Goal: Communication & Community: Answer question/provide support

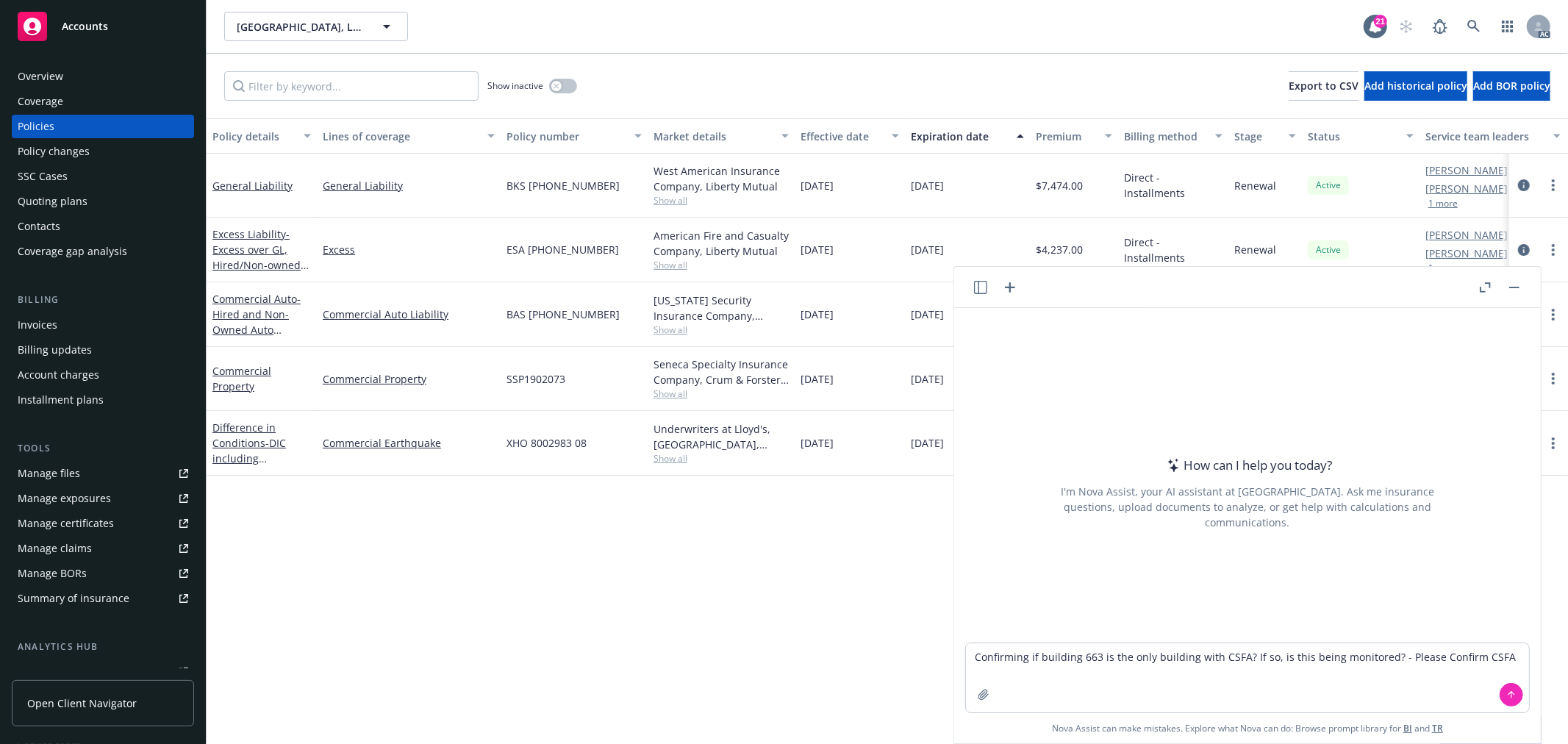
click at [1466, 657] on textarea "Confirming if building 663 is the only building with CSFA? If so, is this being…" at bounding box center [1248, 678] width 563 height 69
type textarea "Confirming if building 663 is the only building with CSFA? If so, is this being…"
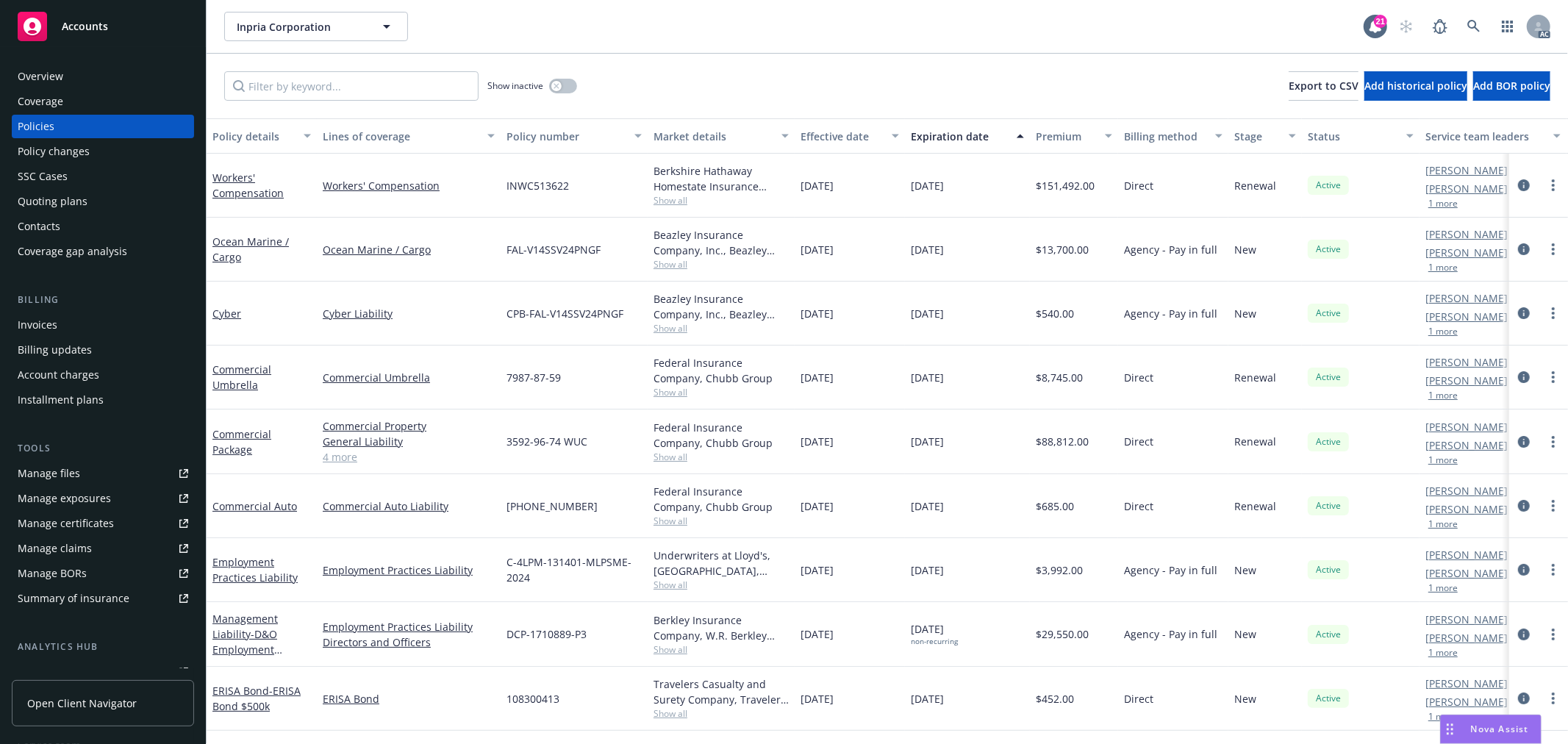
click at [346, 458] on link "4 more" at bounding box center [409, 457] width 172 height 15
click at [1465, 709] on link "Nicholas Baldwin" at bounding box center [1466, 701] width 83 height 15
click at [1476, 719] on div "Nova Assist" at bounding box center [1491, 729] width 100 height 28
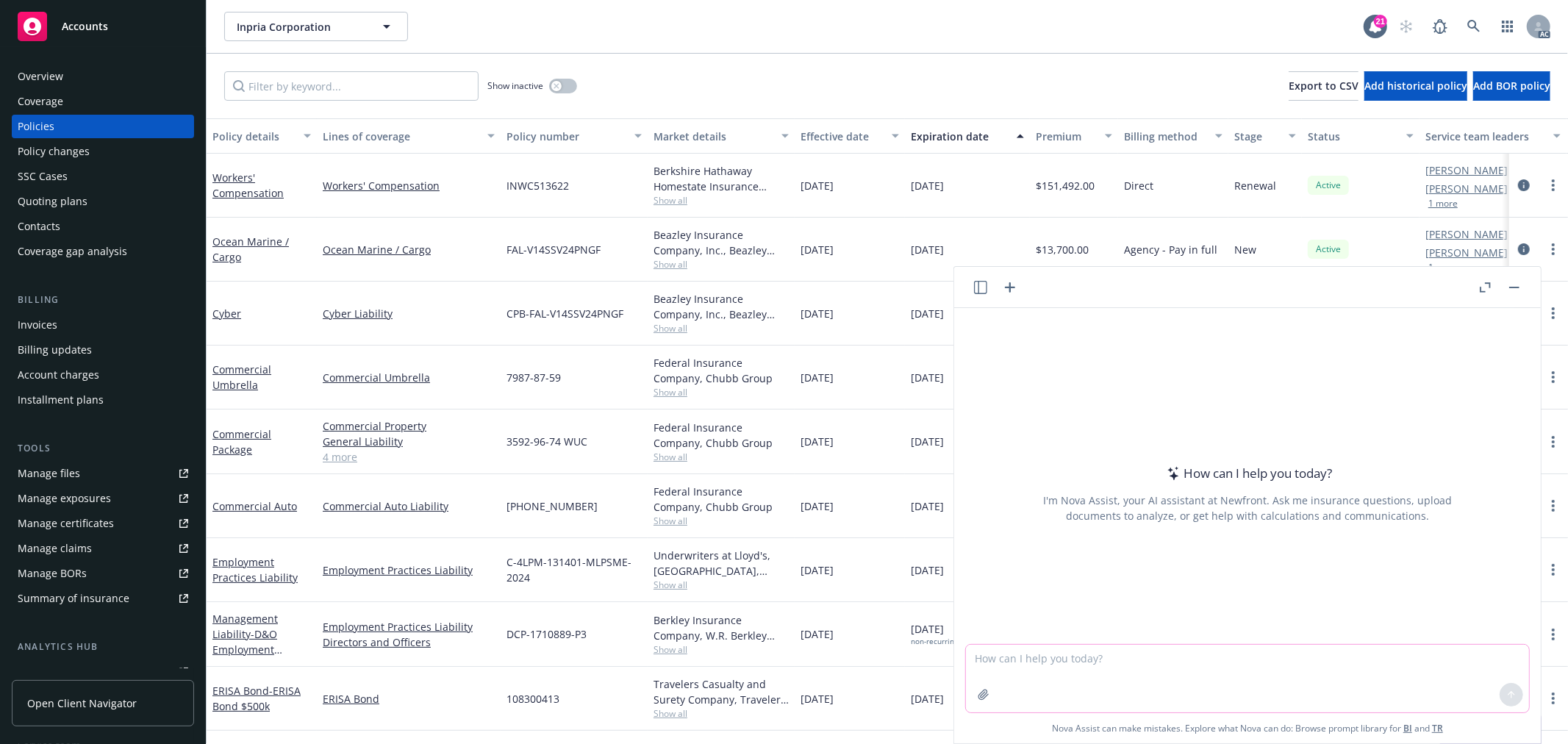
click at [1189, 664] on textarea at bounding box center [1248, 678] width 563 height 68
paste textarea "received the follow up email from underwriter today. Please review. We have sen…"
type textarea "check grammar: received the follow up email from underwriter today. Please revi…"
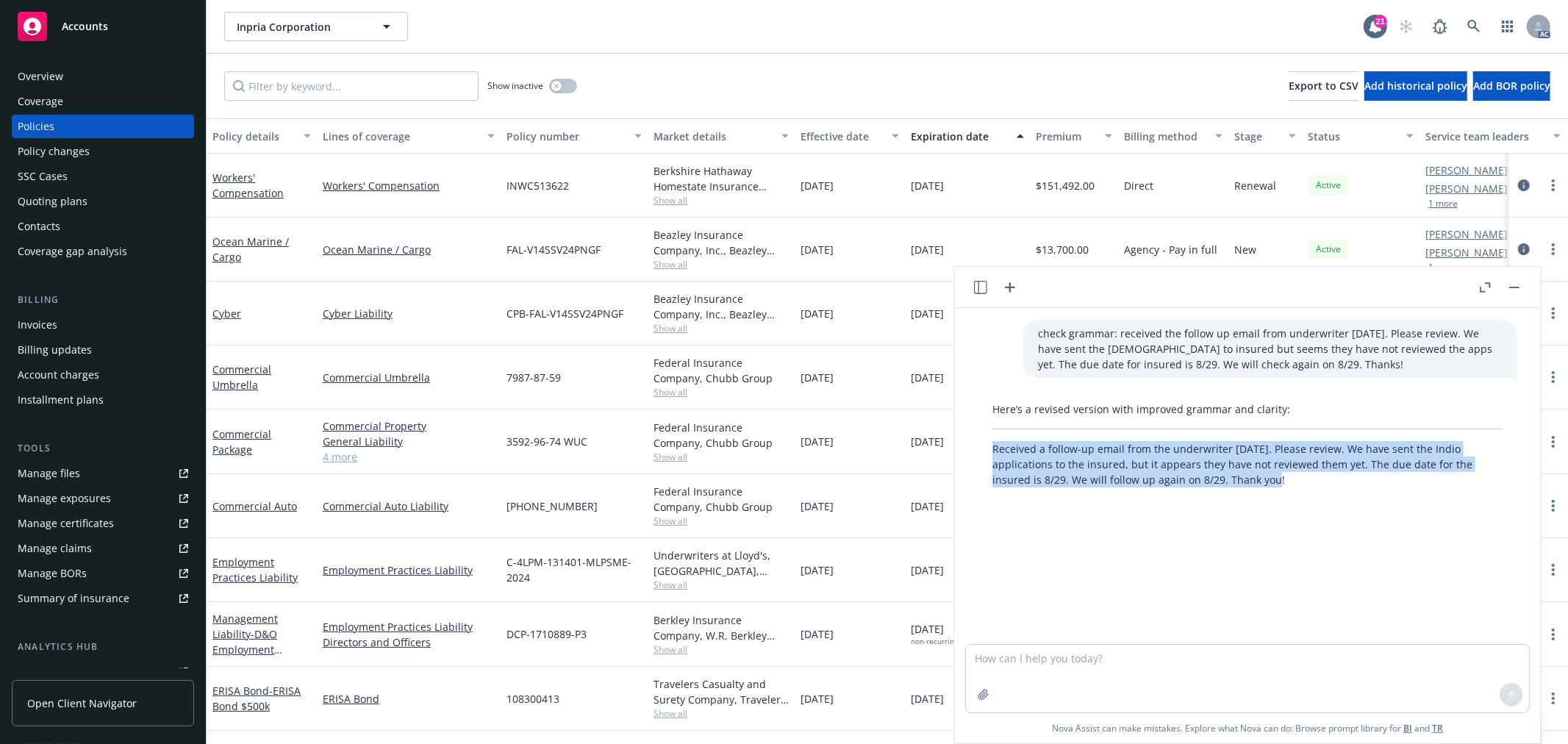
drag, startPoint x: 1302, startPoint y: 483, endPoint x: 989, endPoint y: 452, distance: 314.5
click at [989, 452] on div "Here’s a revised version with improved grammar and clarity: Received a follow-u…" at bounding box center [1247, 445] width 540 height 98
copy p "Received a follow-up email from the underwriter today. Please review. We have s…"
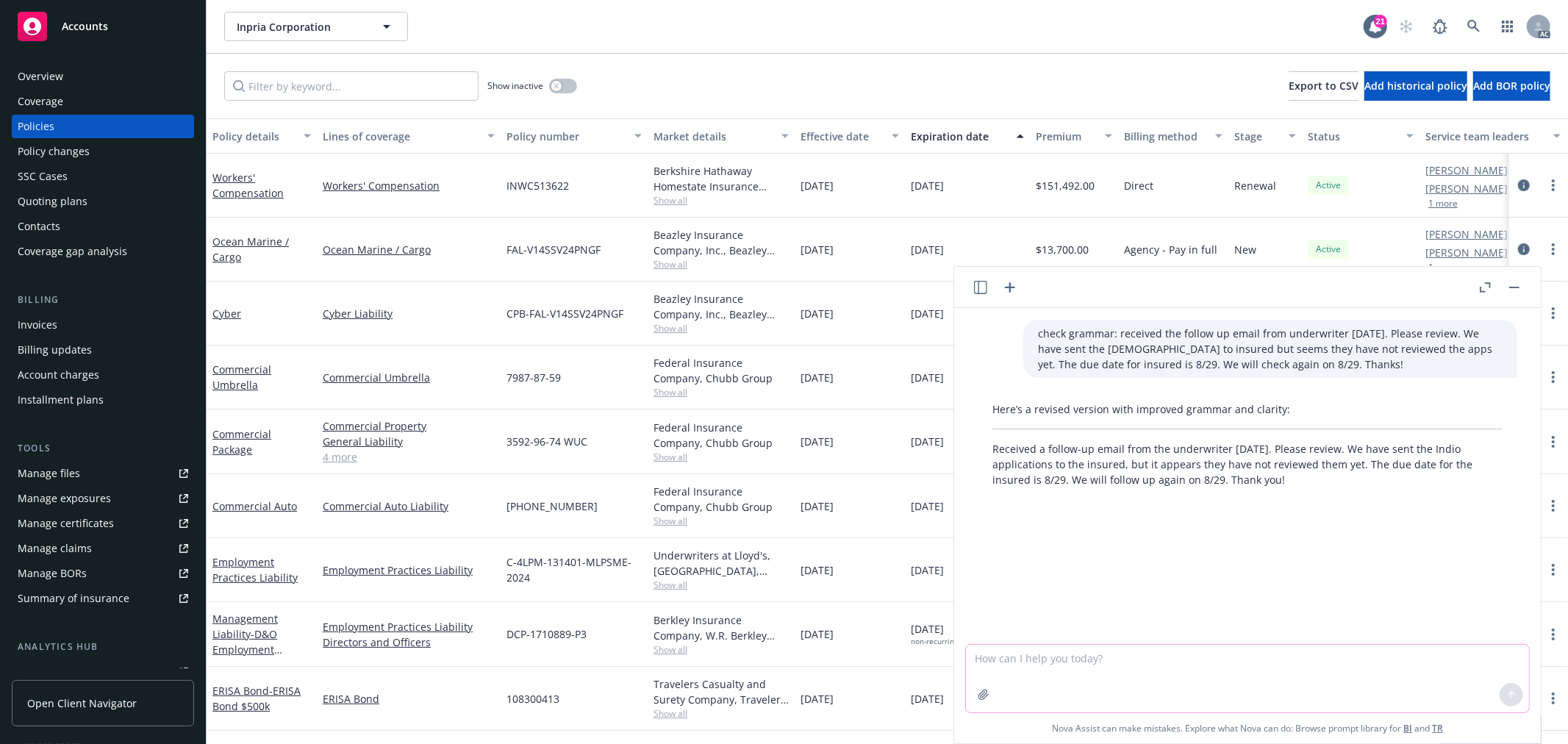
click at [1158, 663] on textarea at bounding box center [1248, 678] width 563 height 68
paste textarea "received the insured email is asking if they need to complete the pages 3&4 of …"
type textarea "check grammar: received the insured email is asking if they need to complete th…"
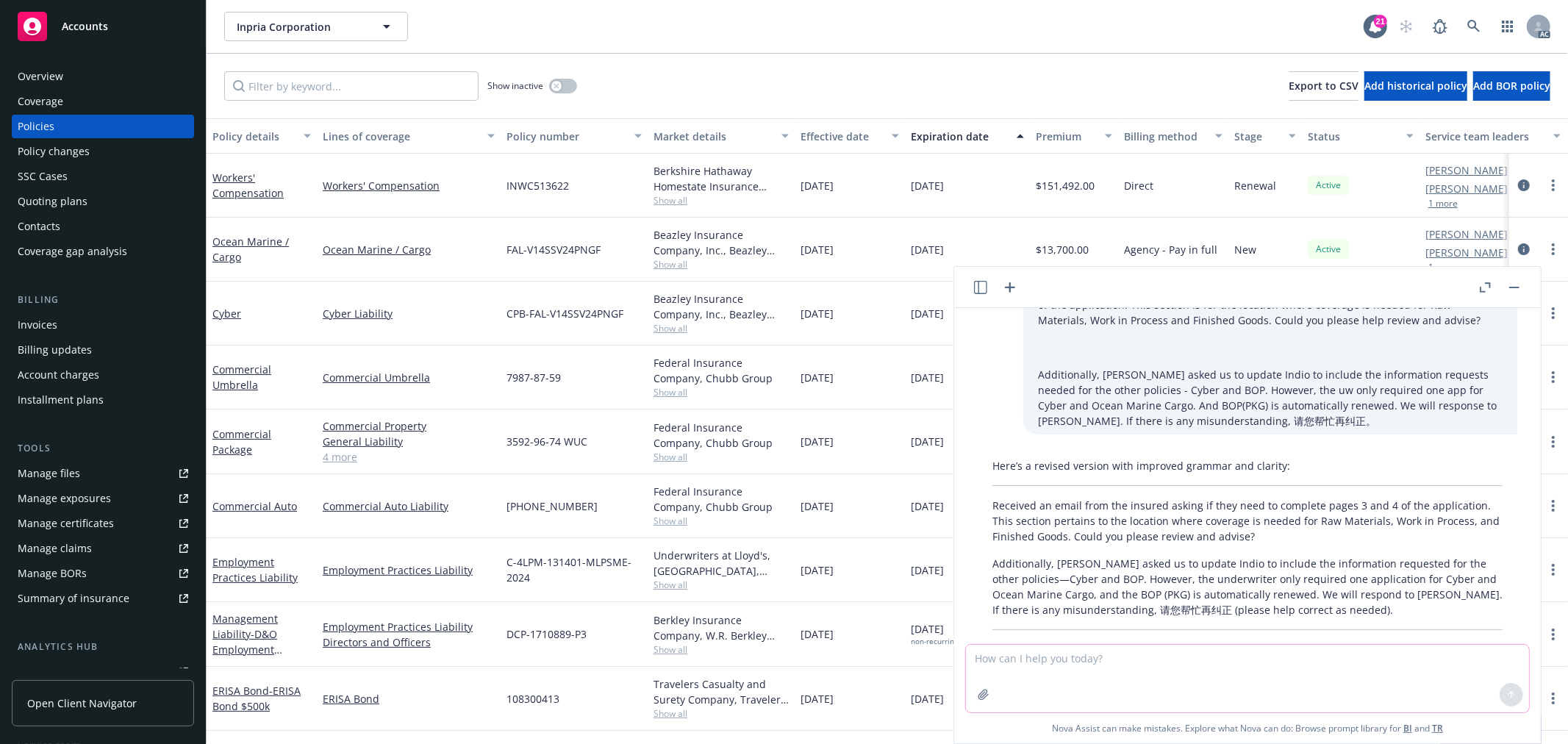
scroll to position [290, 0]
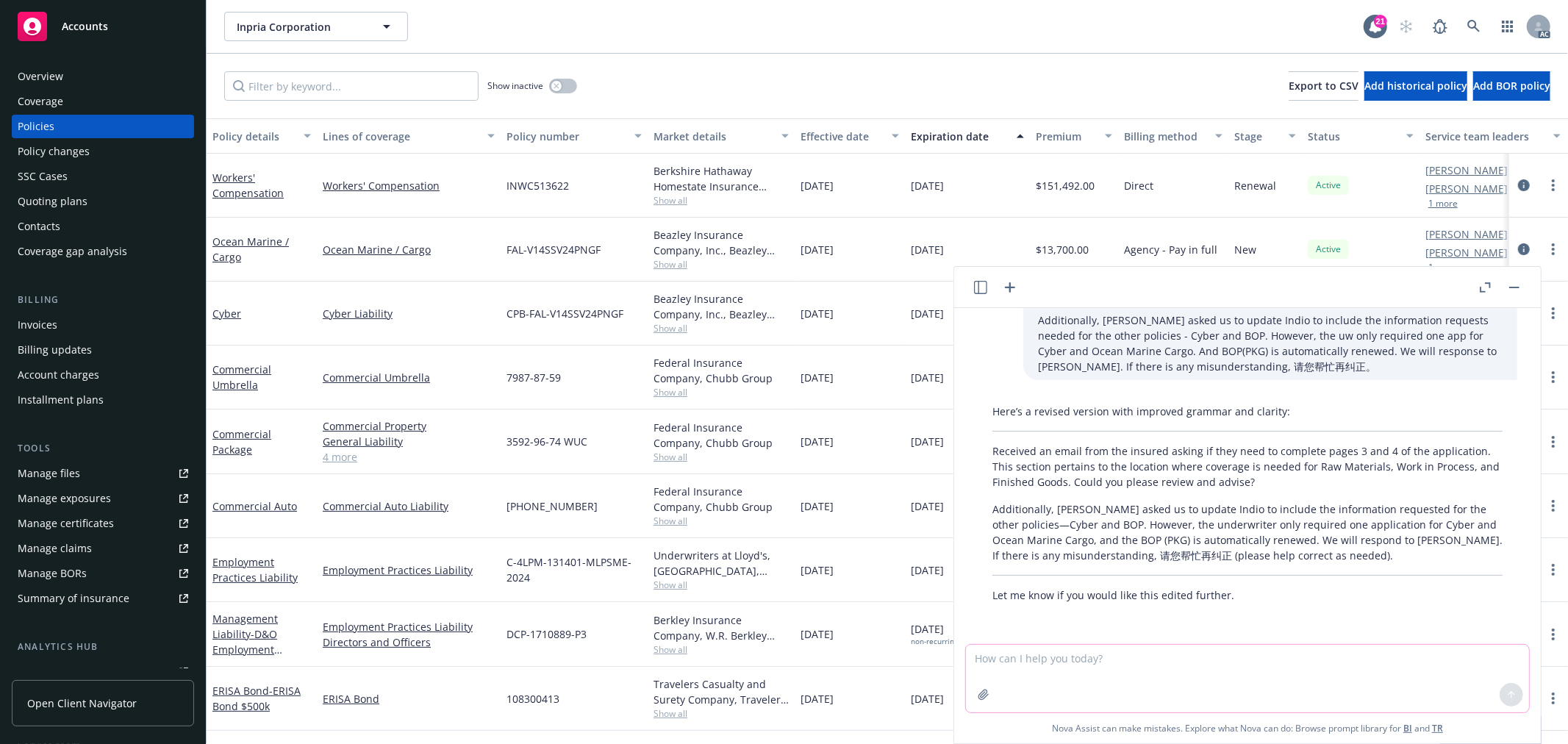
click at [1118, 663] on textarea at bounding box center [1248, 678] width 563 height 68
type textarea "都翻译成英文"
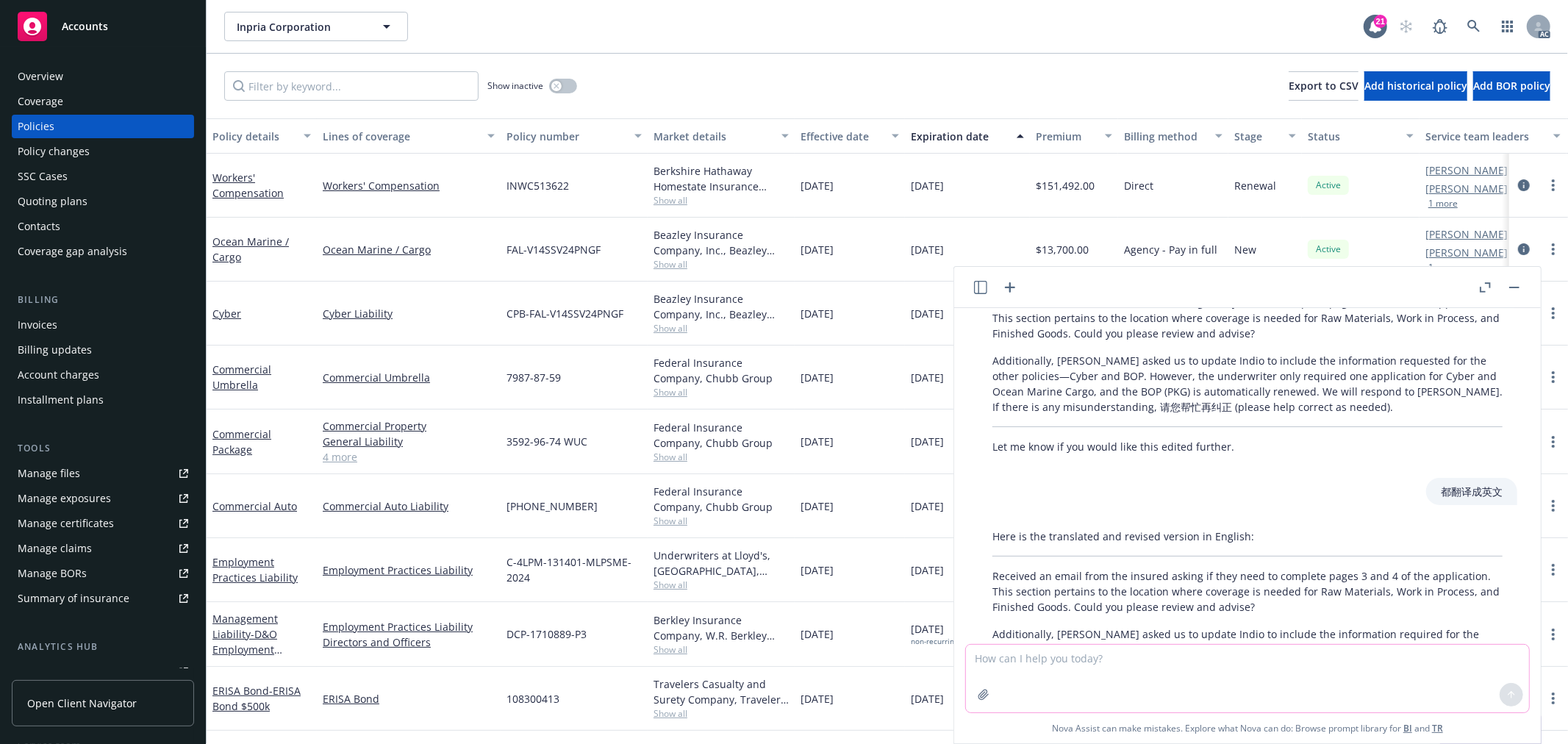
scroll to position [523, 0]
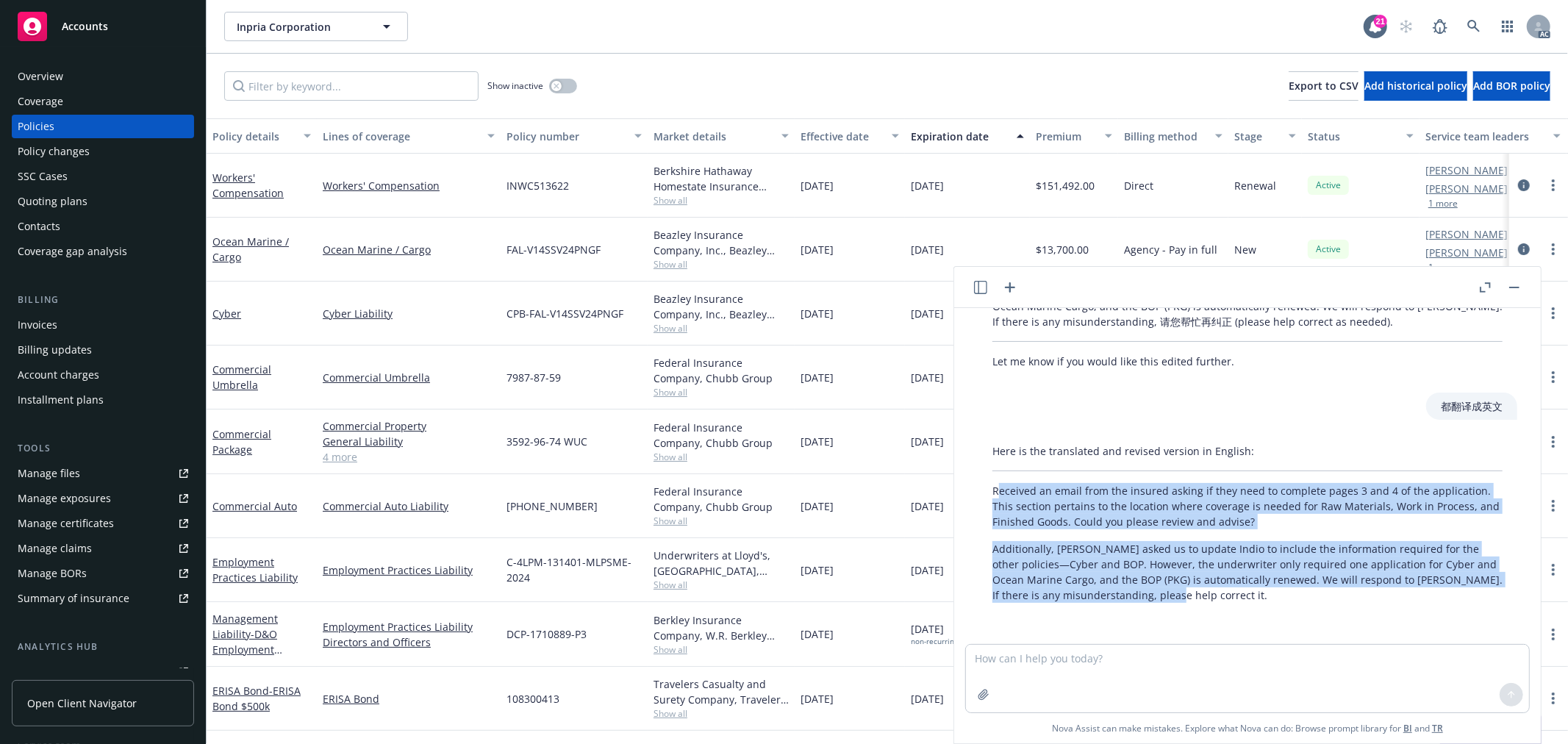
drag, startPoint x: 1218, startPoint y: 593, endPoint x: 997, endPoint y: 477, distance: 249.6
click at [997, 477] on div "Here is the translated and revised version in English: Received an email from t…" at bounding box center [1247, 522] width 540 height 171
click at [989, 485] on div "Here is the translated and revised version in English: Received an email from t…" at bounding box center [1247, 522] width 540 height 171
copy div "Received an email from the insured asking if they need to complete pages 3 and …"
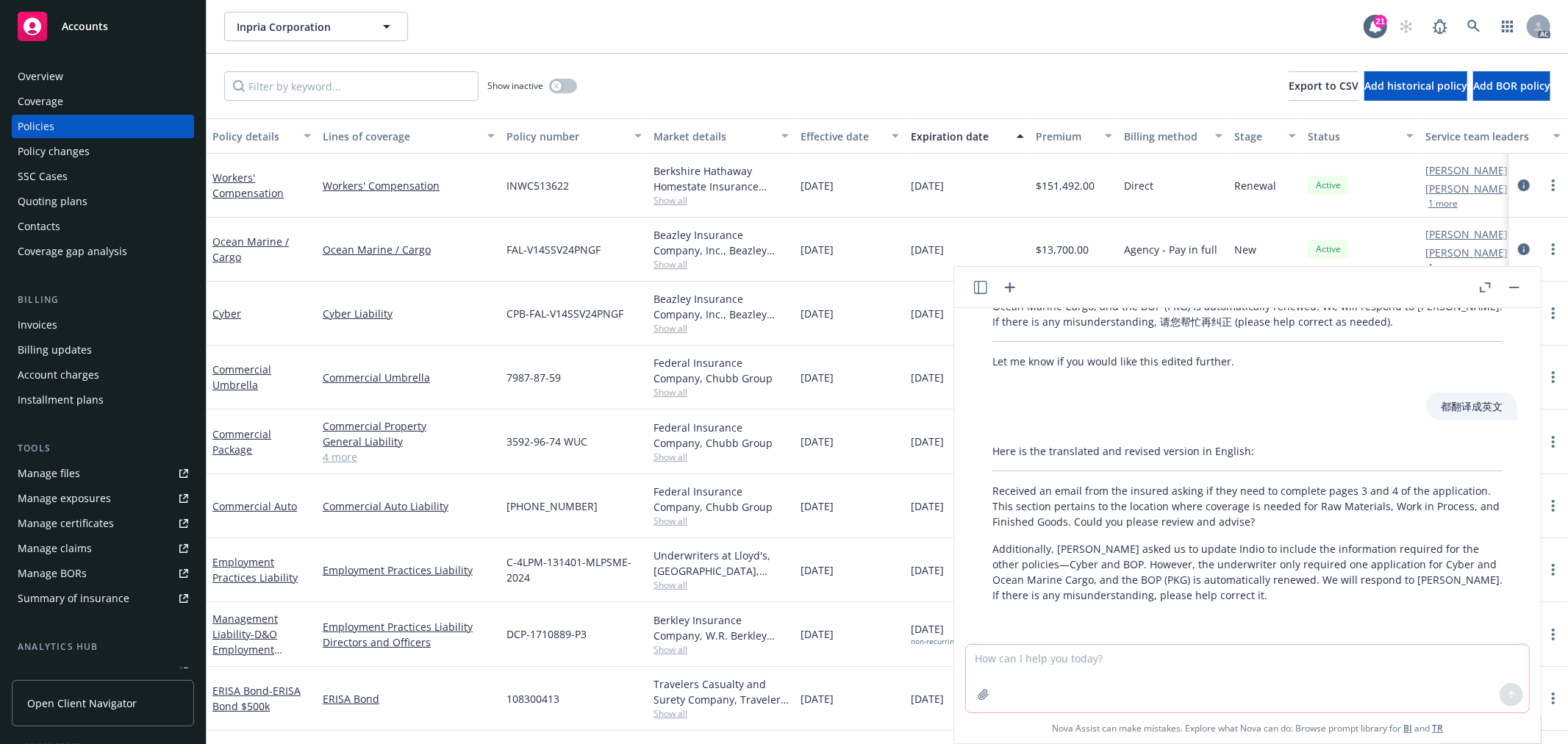
click at [1163, 663] on textarea at bounding box center [1248, 678] width 563 height 68
type textarea "翻译一下"
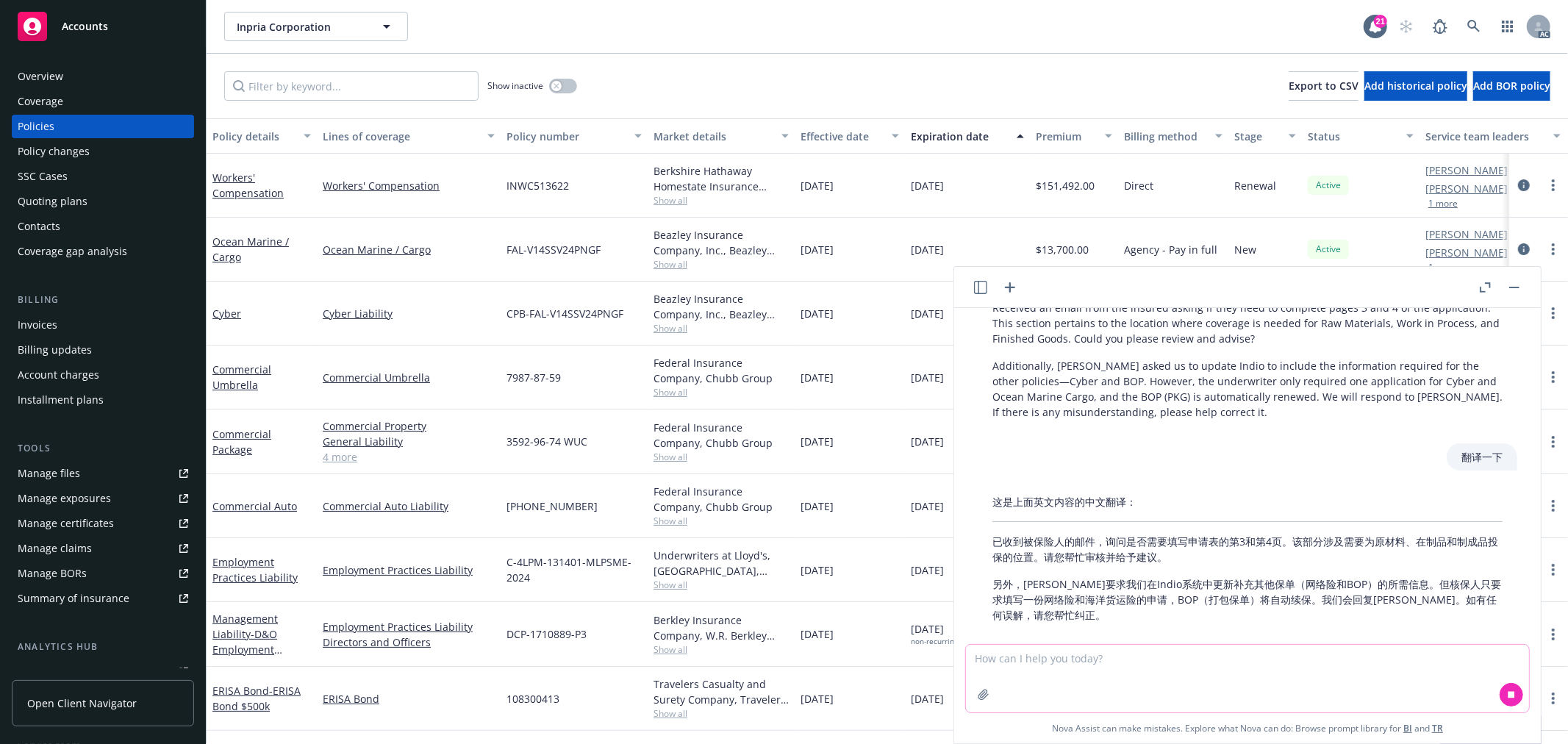
scroll to position [725, 0]
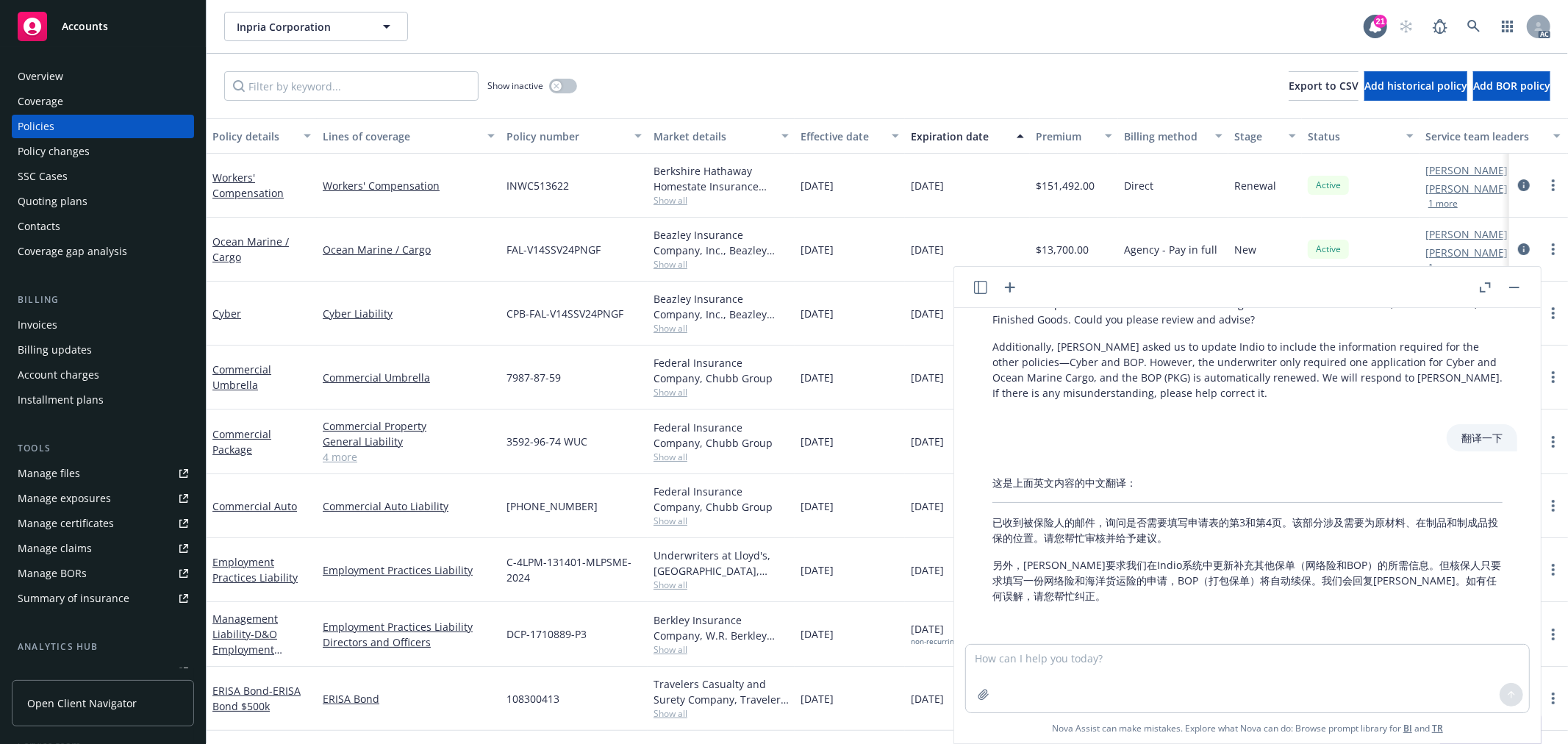
click at [1511, 286] on rect "button" at bounding box center [1515, 287] width 10 height 2
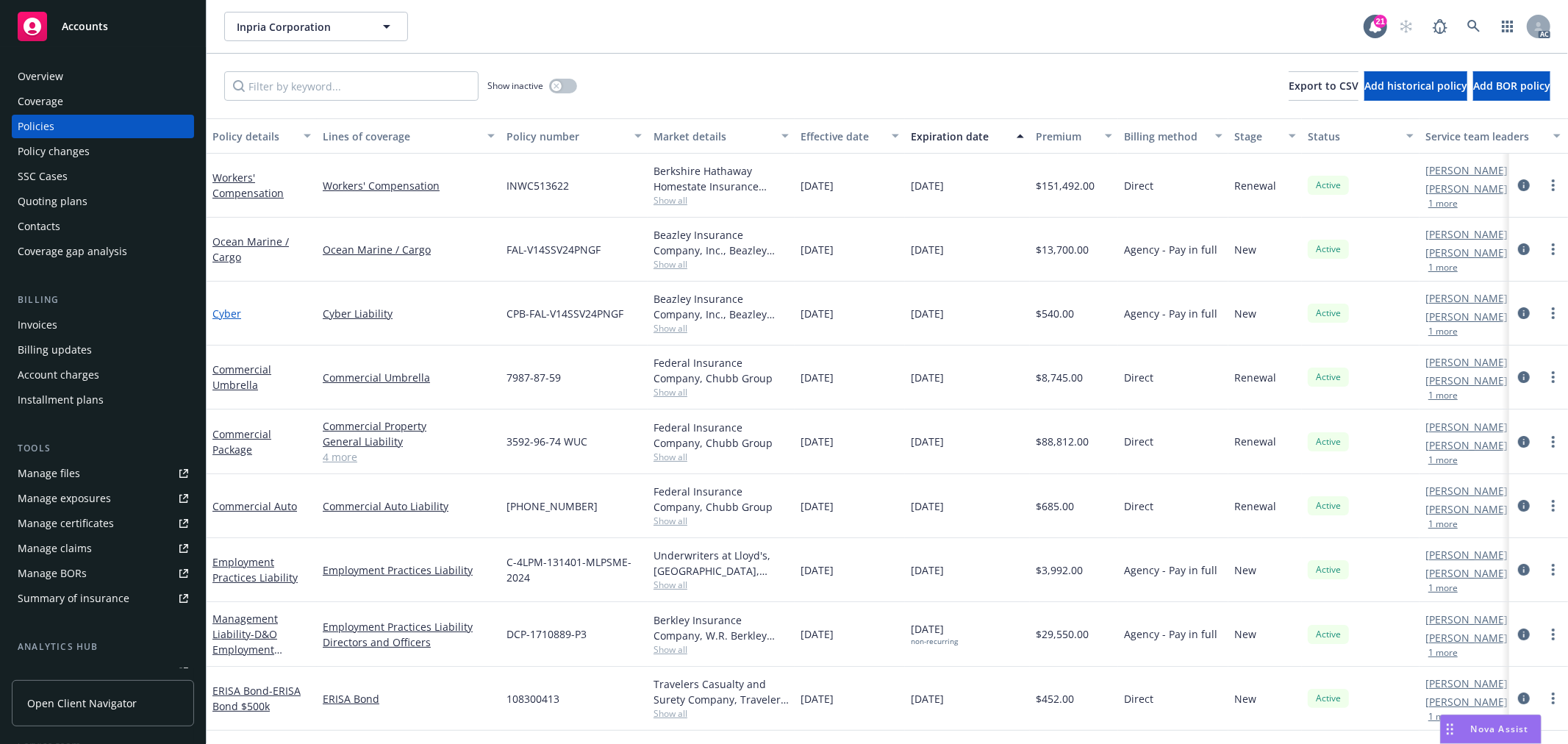
click at [226, 317] on link "Cyber" at bounding box center [226, 313] width 28 height 14
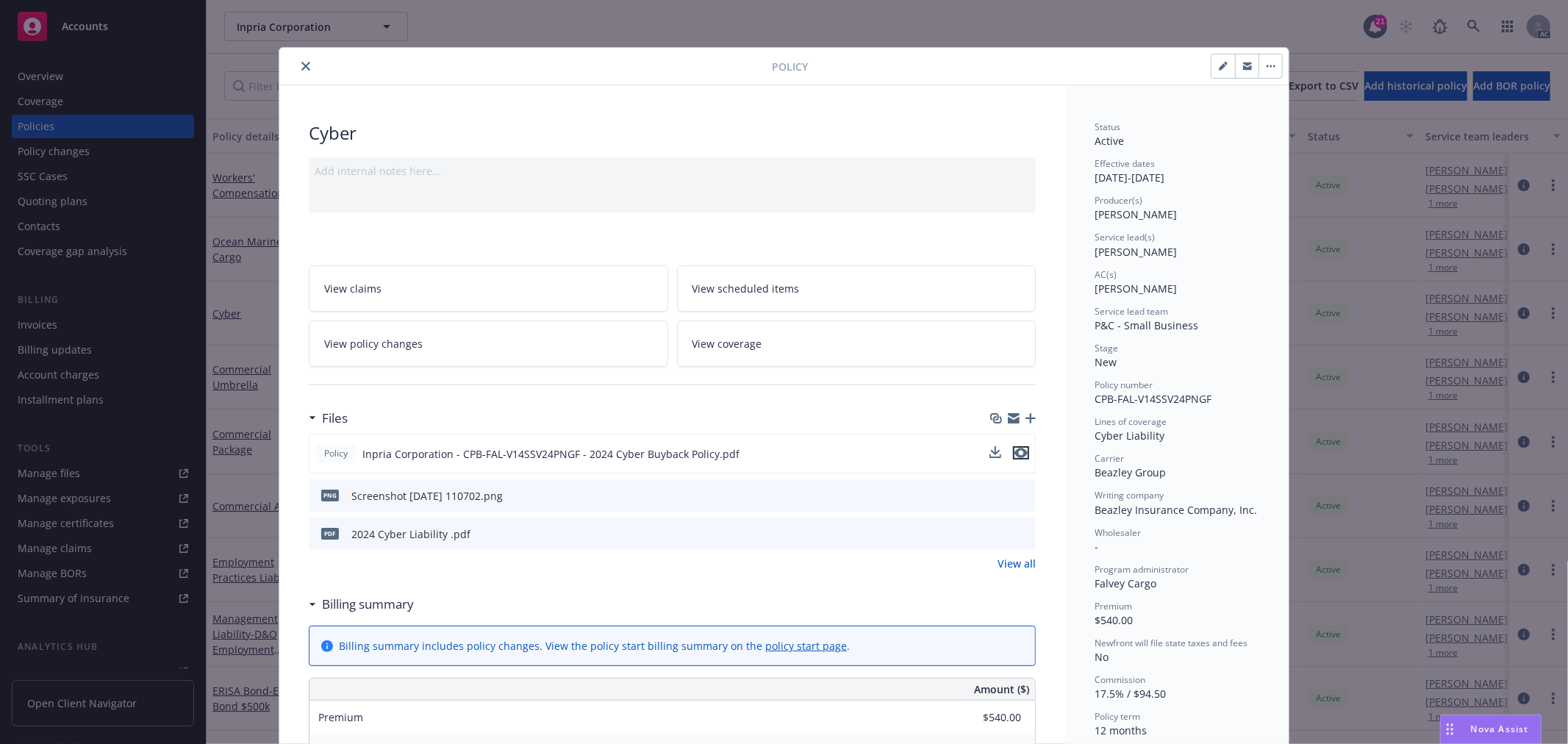
click at [1015, 457] on icon "preview file" at bounding box center [1021, 452] width 13 height 10
drag, startPoint x: 1476, startPoint y: 723, endPoint x: 1306, endPoint y: 693, distance: 172.6
click at [1476, 723] on span "Nova Assist" at bounding box center [1499, 729] width 58 height 13
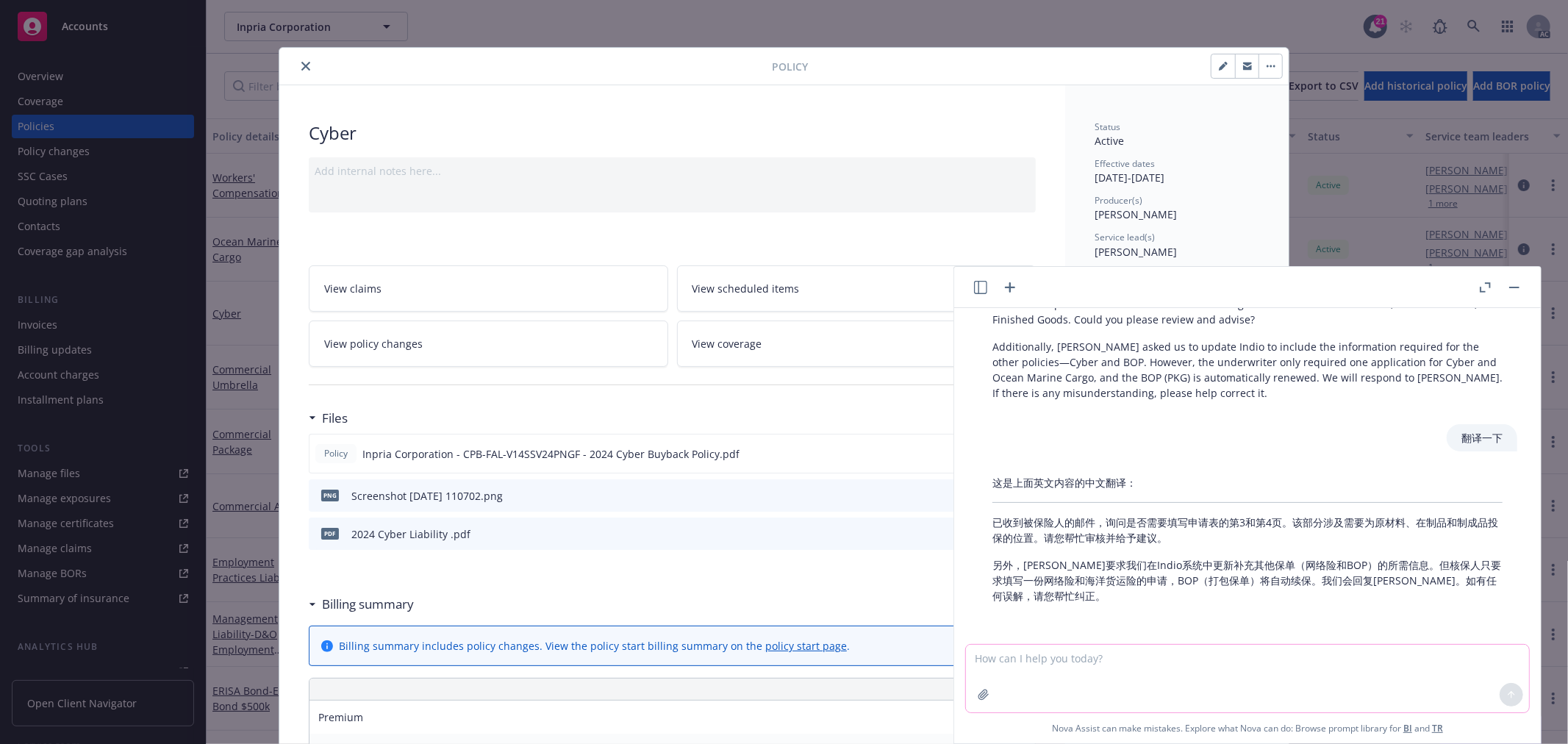
click at [1060, 663] on textarea at bounding box center [1248, 678] width 563 height 68
type textarea "r"
paste textarea "The underwriter only required one application to be completed for both Cyber an…"
type textarea "draft email: The underwriter only required one application to be completed for …"
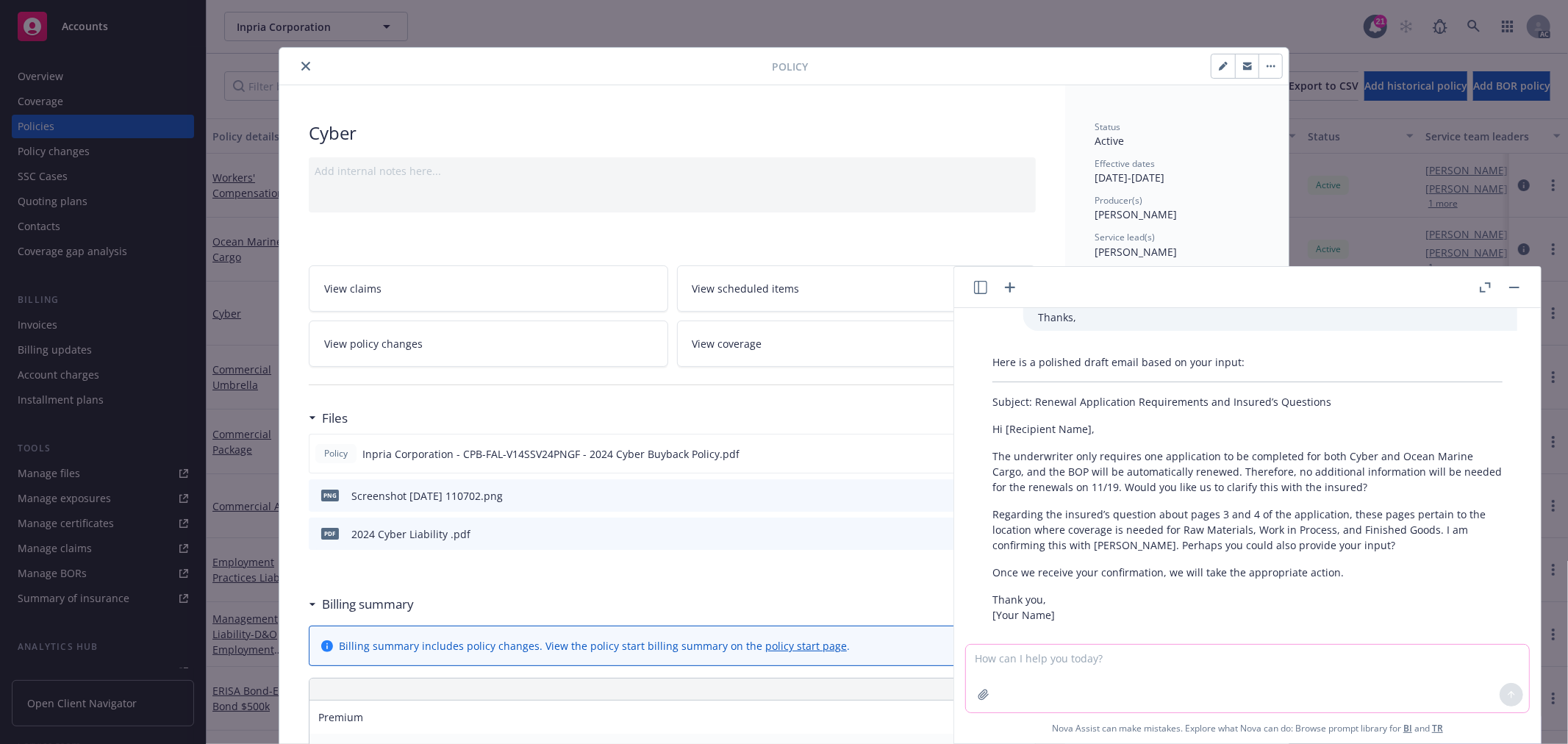
scroll to position [1211, 0]
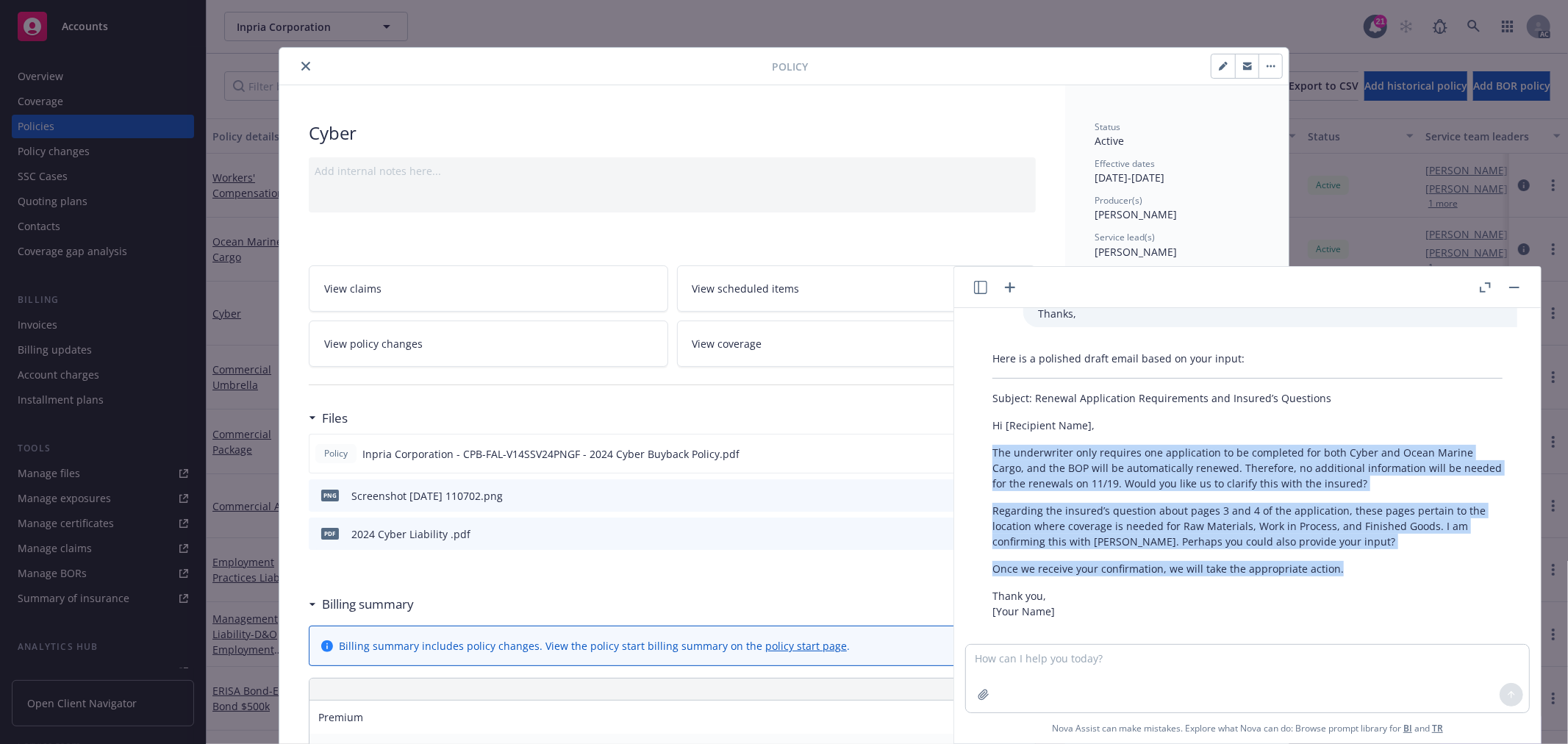
drag, startPoint x: 1343, startPoint y: 547, endPoint x: 987, endPoint y: 435, distance: 373.2
click at [987, 435] on div "Here is a polished draft email based on your input: Subject: Renewal Applicatio…" at bounding box center [1247, 484] width 540 height 280
copy div "The underwriter only requires one application to be completed for both Cyber an…"
click at [1096, 663] on textarea at bounding box center [1248, 678] width 563 height 68
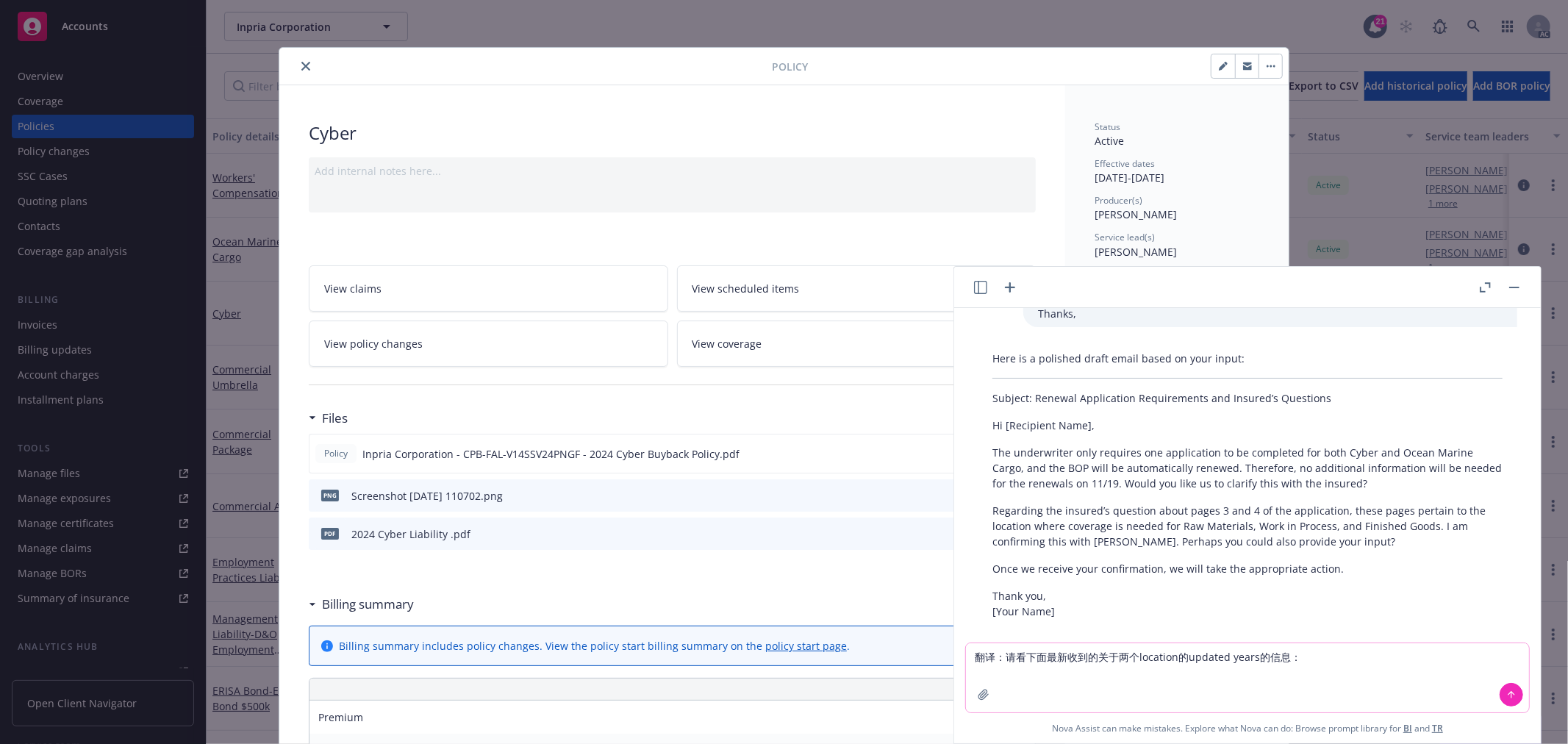
paste textarea "Wiring 1191 Year 2020, 2022 1203 Year unknown Roofing 1191 Year 2023 1203 Year …"
type textarea "翻译：请看下面最新收到的关于两个location的updated years的信息：Wiring 1191 Year 2020, 2022 1203 Year…"
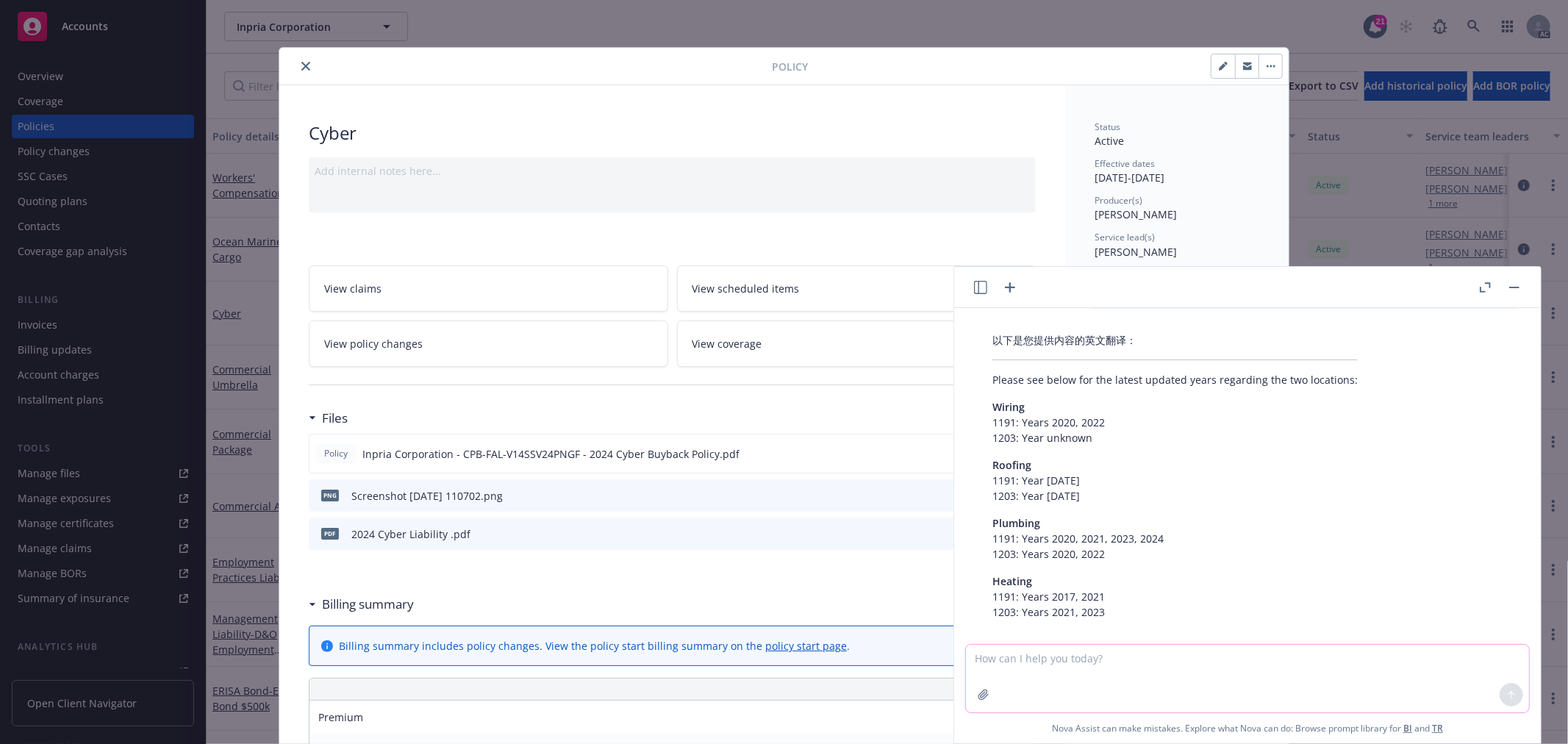
scroll to position [1762, 0]
drag, startPoint x: 994, startPoint y: 360, endPoint x: 1359, endPoint y: 368, distance: 365.1
click at [1359, 368] on div "以下是您提供内容的英文翻译： Please see below for the latest updated years regarding the two …" at bounding box center [1175, 476] width 395 height 299
copy p "Please see below for the latest updated years regarding the two locations:"
click at [1164, 457] on p "Roofing 1191: Year 2023 1203: Year 2023" at bounding box center [1175, 480] width 366 height 46
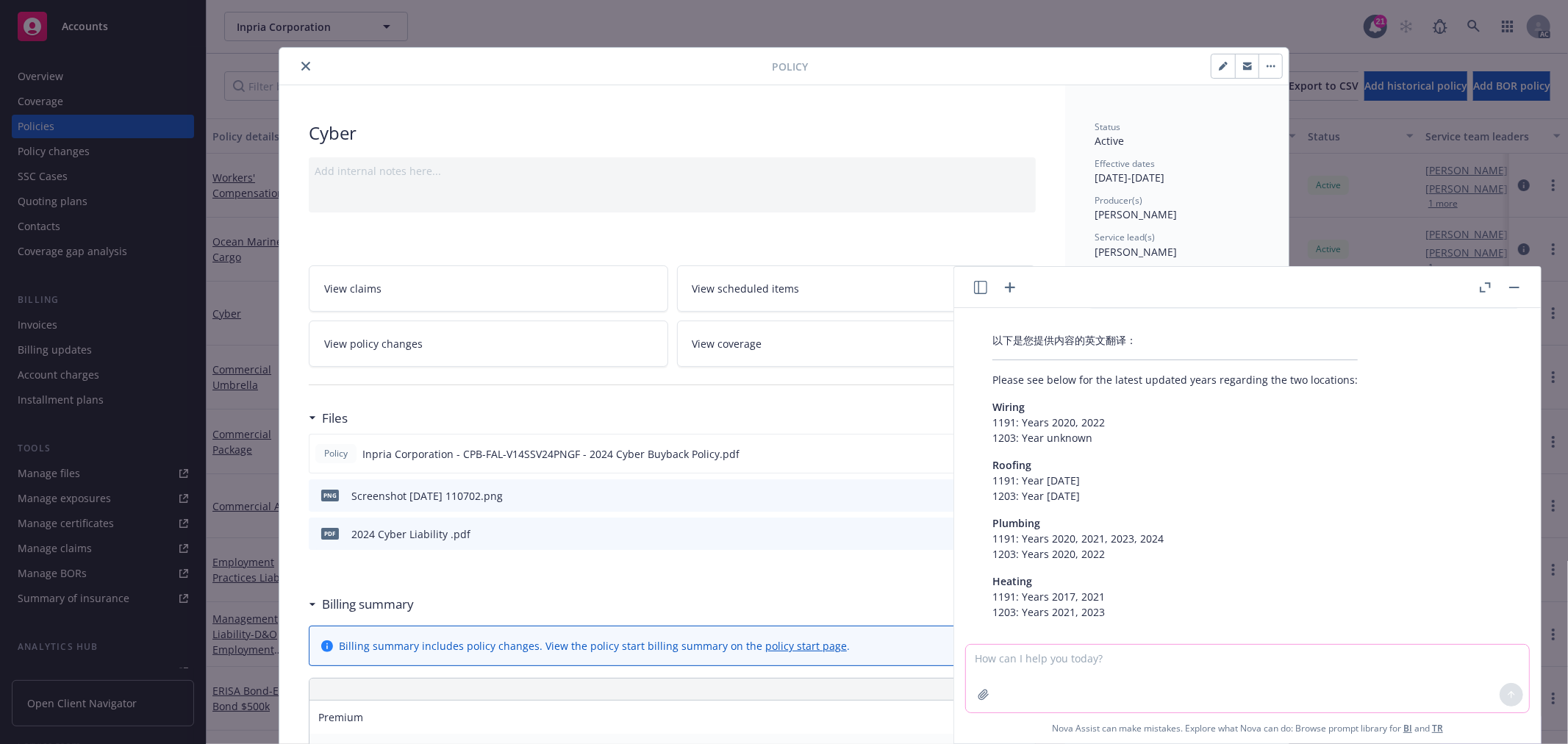
click at [1083, 673] on textarea at bounding box center [1248, 678] width 563 height 68
type textarea "昨"
click at [1041, 669] on textarea at bounding box center [1248, 678] width 563 height 69
type textarea "翻译：我们又收到了insured的发来的每个location分别的准确的updated years。please review。"
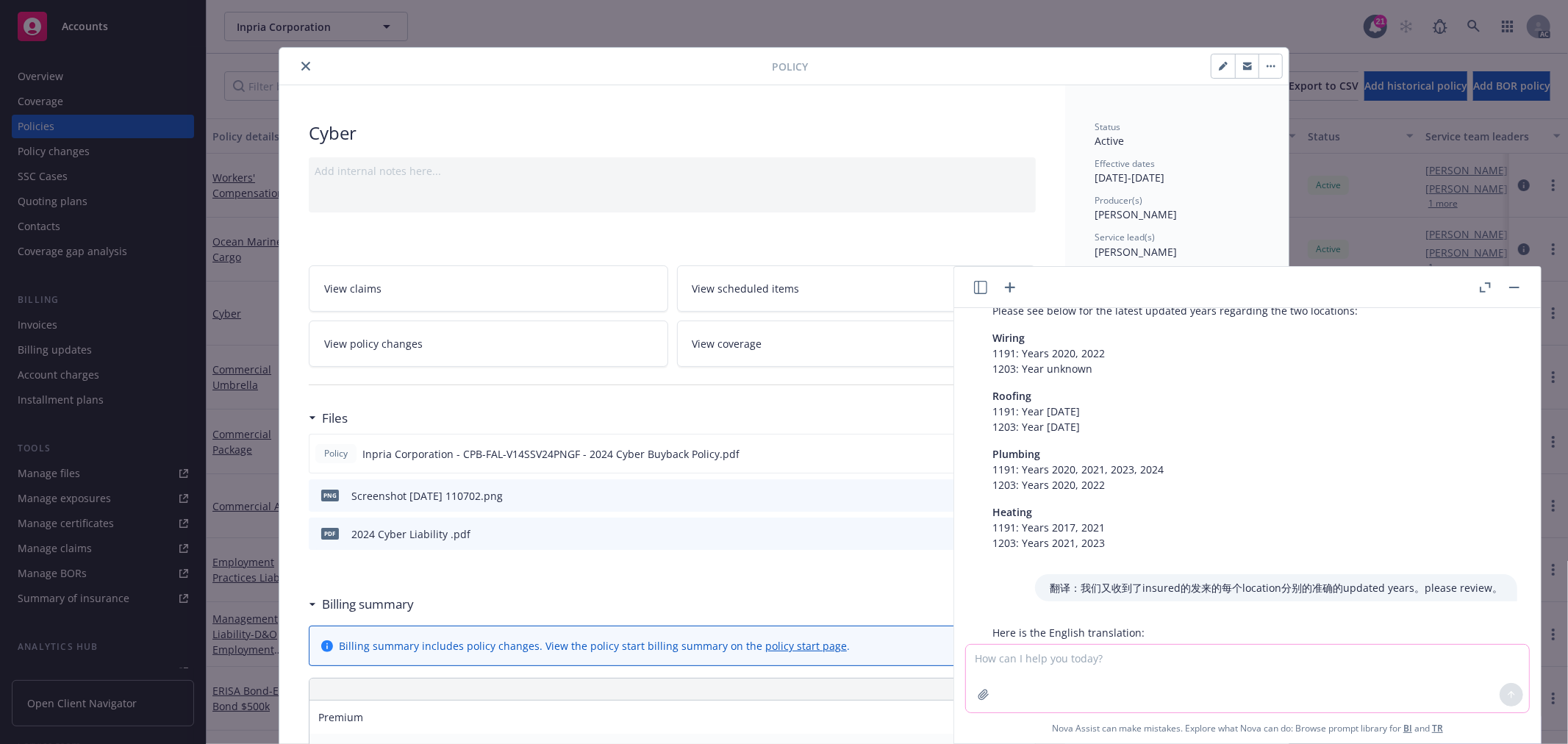
scroll to position [1878, 0]
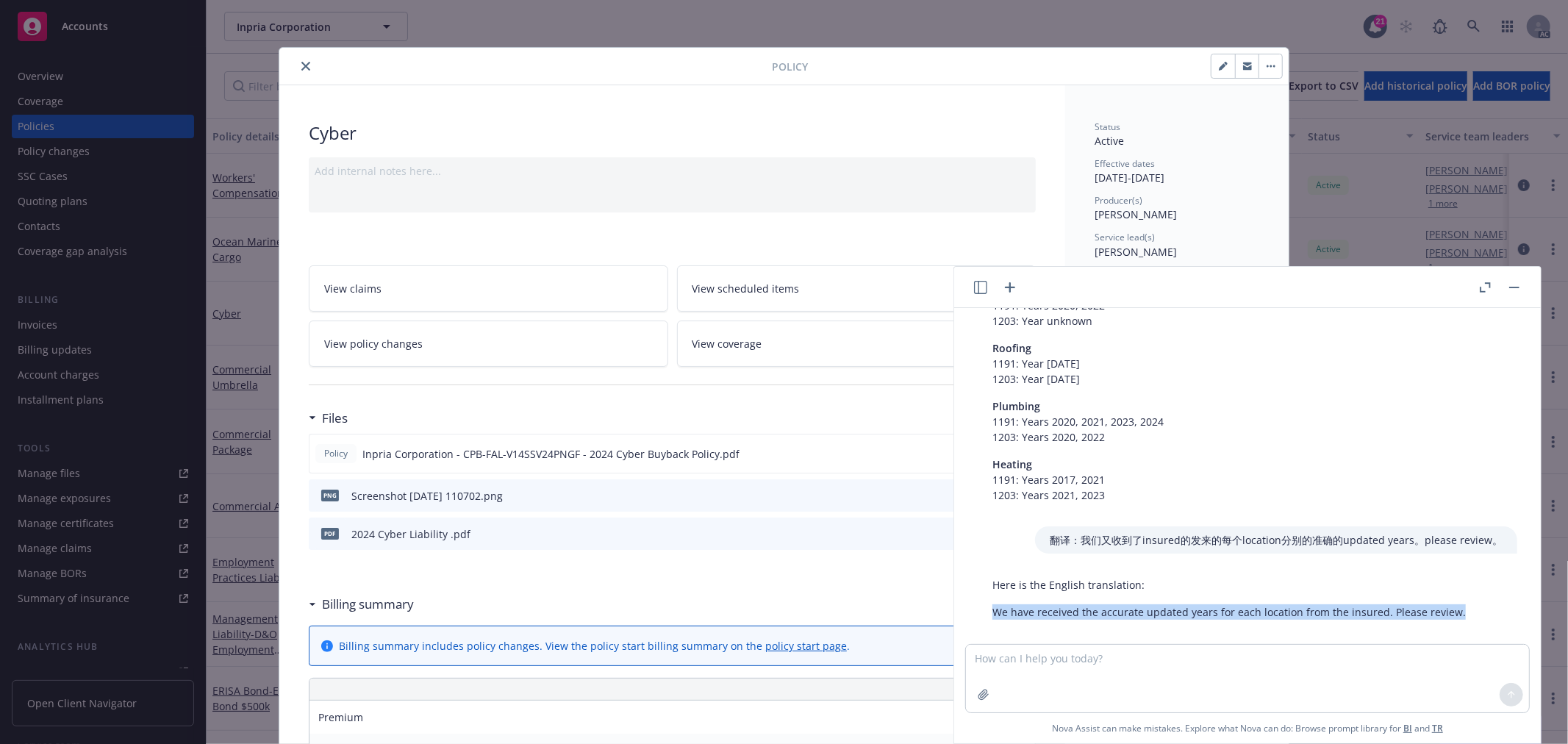
drag, startPoint x: 1454, startPoint y: 593, endPoint x: 940, endPoint y: 546, distance: 516.1
click at [990, 596] on div "Here is the English translation: We have received the accurate updated years fo…" at bounding box center [1229, 598] width 503 height 54
copy p "We have received the accurate updated years for each location from the insured.…"
